Goal: Information Seeking & Learning: Learn about a topic

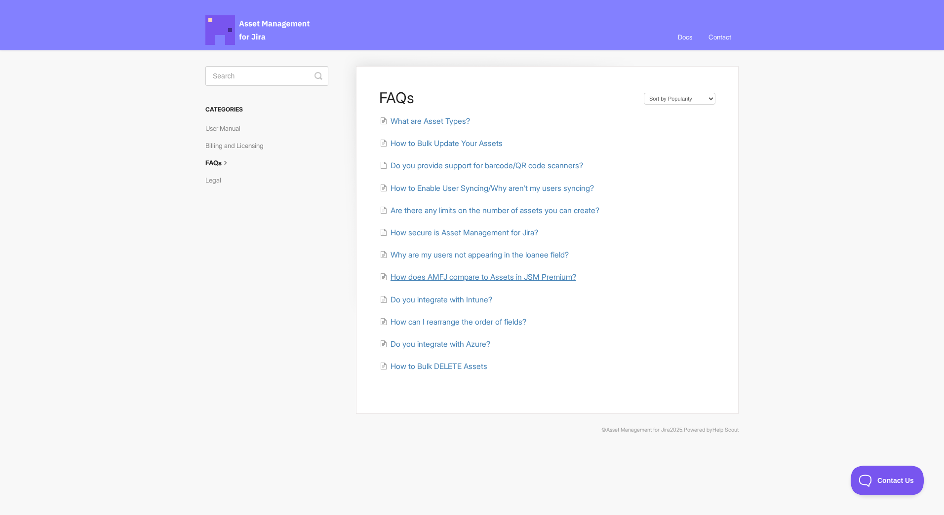
click at [510, 278] on span "How does AMFJ compare to Assets in JSM Premium?" at bounding box center [484, 277] width 186 height 9
